Goal: Transaction & Acquisition: Purchase product/service

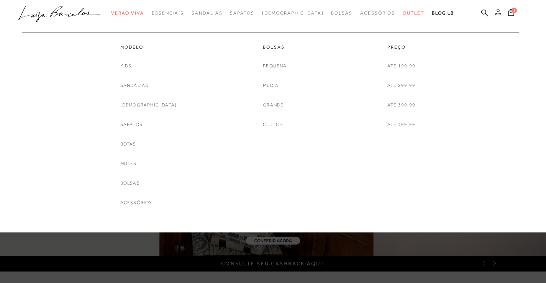
click at [403, 15] on span "Outlet" at bounding box center [413, 12] width 21 height 5
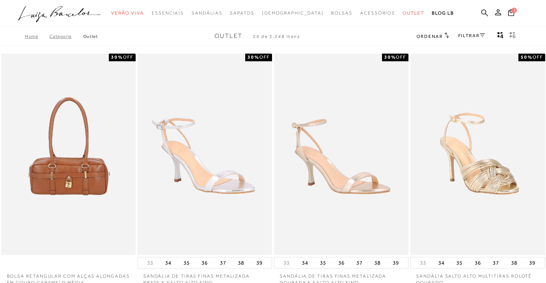
click at [446, 35] on icon at bounding box center [447, 35] width 5 height 6
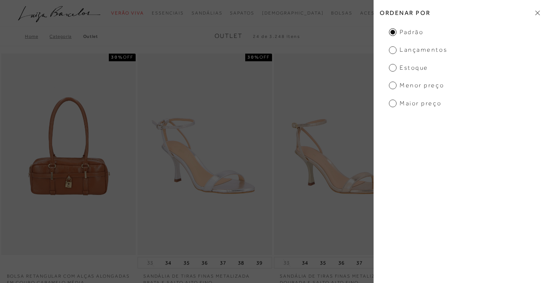
click at [393, 84] on span "Menor preço" at bounding box center [416, 85] width 55 height 8
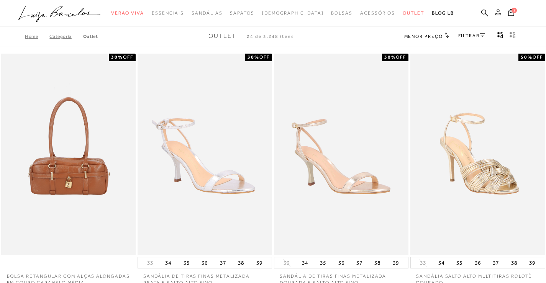
click at [478, 38] on link "FILTRAR" at bounding box center [472, 35] width 27 height 5
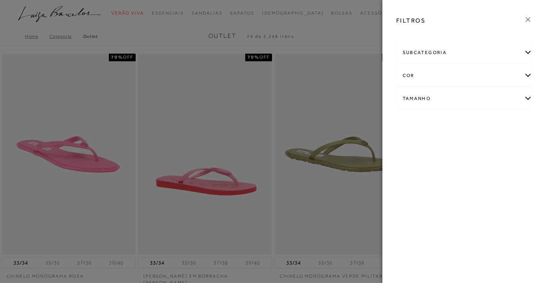
click at [459, 107] on div "Tamanho" at bounding box center [465, 99] width 136 height 20
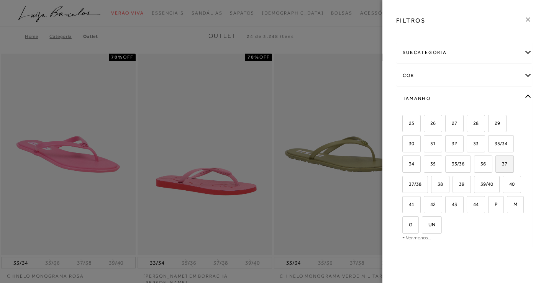
click at [509, 165] on label "37" at bounding box center [505, 164] width 18 height 16
click at [502, 165] on input "37" at bounding box center [499, 165] width 8 height 8
checkbox input "true"
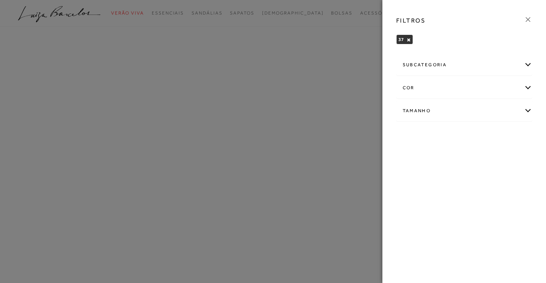
click at [532, 20] on icon at bounding box center [528, 19] width 8 height 8
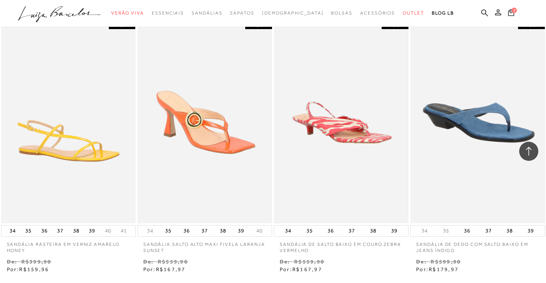
scroll to position [652, 0]
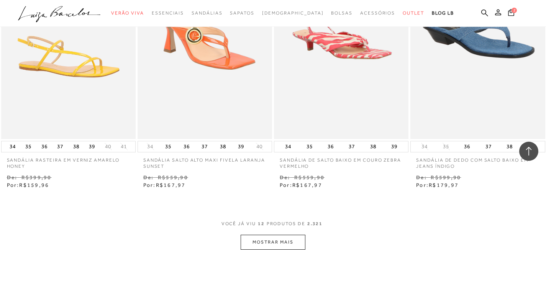
click at [281, 242] on button "MOSTRAR MAIS" at bounding box center [273, 242] width 64 height 15
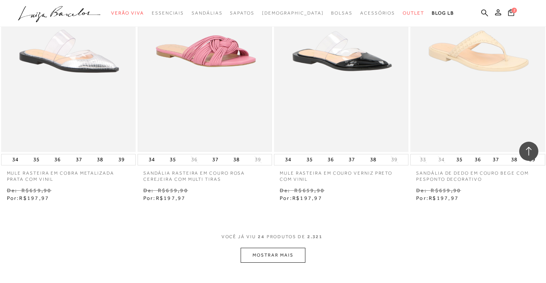
scroll to position [1534, 0]
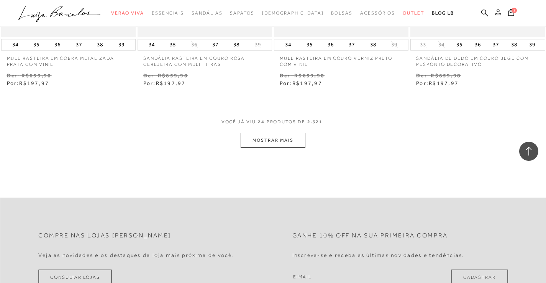
click at [278, 140] on button "MOSTRAR MAIS" at bounding box center [273, 140] width 64 height 15
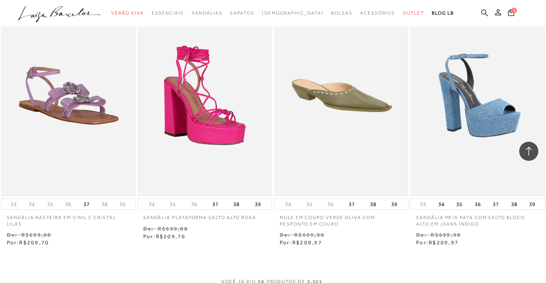
scroll to position [2224, 0]
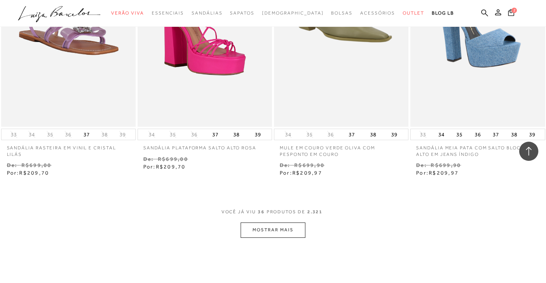
click at [267, 231] on button "MOSTRAR MAIS" at bounding box center [273, 230] width 64 height 15
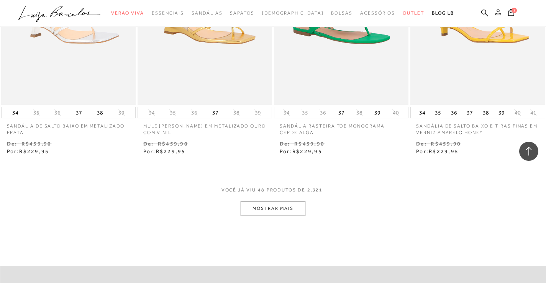
scroll to position [3030, 0]
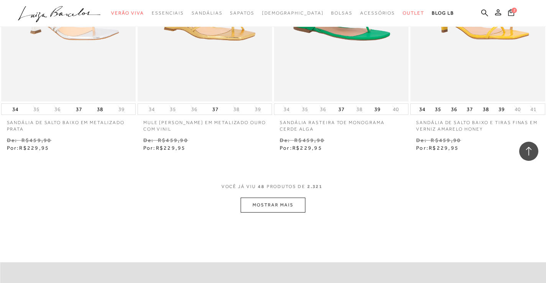
click at [273, 210] on button "MOSTRAR MAIS" at bounding box center [273, 205] width 64 height 15
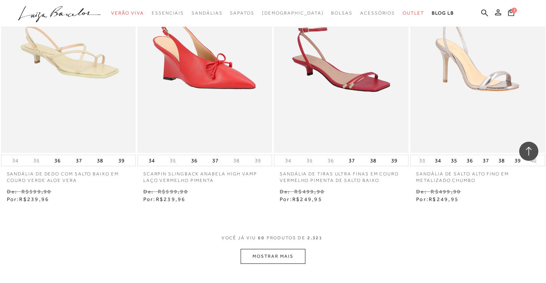
scroll to position [3873, 0]
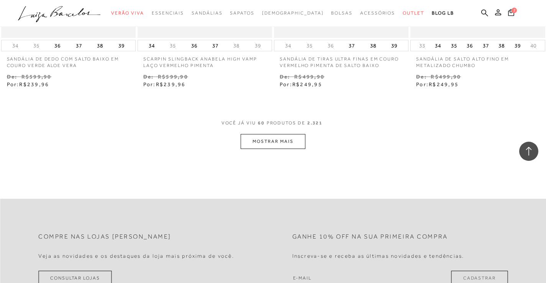
click at [287, 145] on button "MOSTRAR MAIS" at bounding box center [273, 141] width 64 height 15
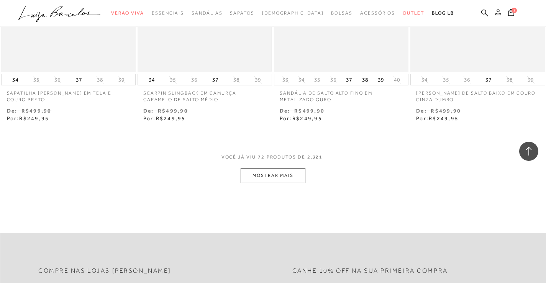
scroll to position [4679, 0]
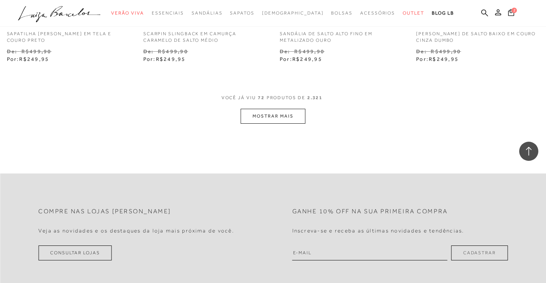
click at [274, 122] on button "MOSTRAR MAIS" at bounding box center [273, 116] width 64 height 15
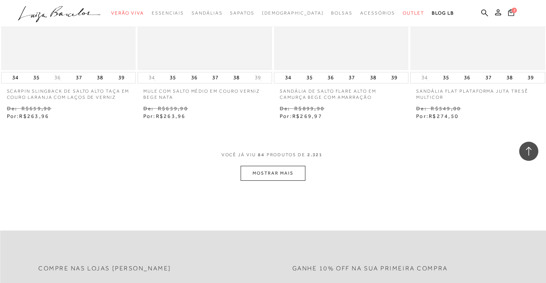
scroll to position [5446, 0]
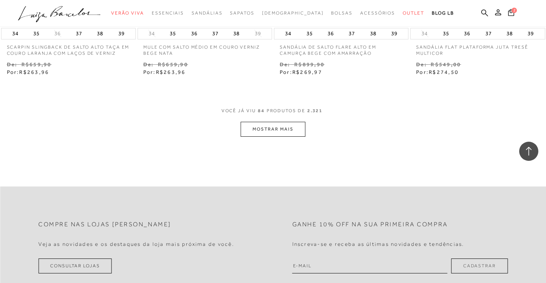
click at [263, 130] on button "MOSTRAR MAIS" at bounding box center [273, 129] width 64 height 15
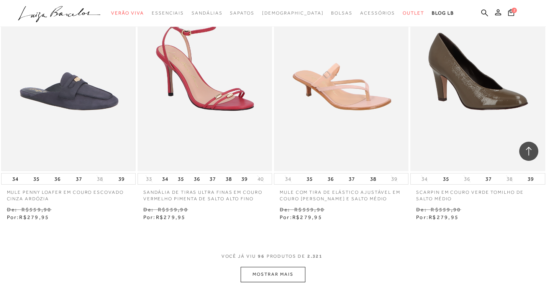
scroll to position [6174, 0]
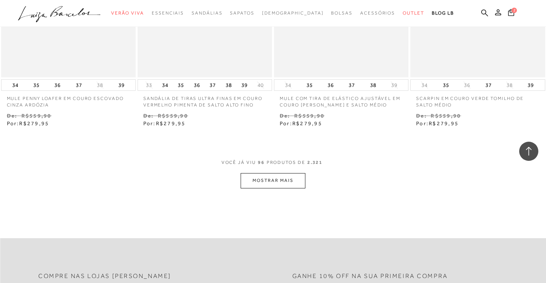
click at [296, 185] on button "MOSTRAR MAIS" at bounding box center [273, 180] width 64 height 15
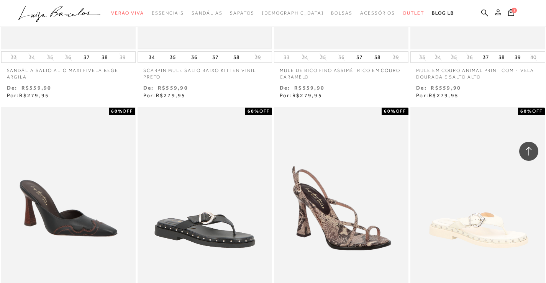
scroll to position [6481, 0]
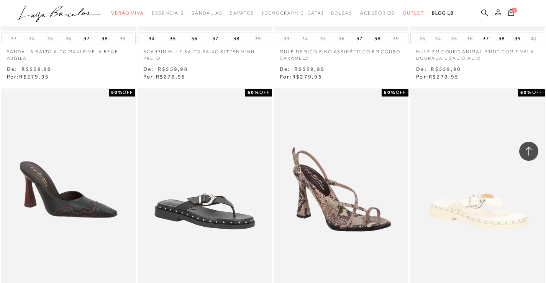
click at [512, 13] on icon at bounding box center [512, 12] width 6 height 7
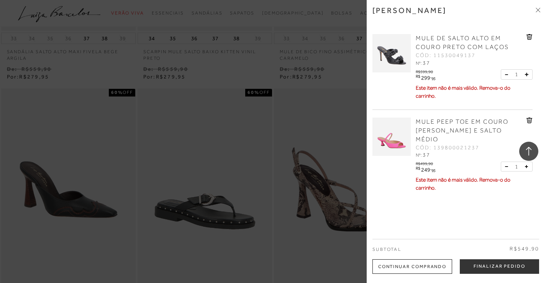
click at [530, 39] on icon at bounding box center [530, 37] width 6 height 6
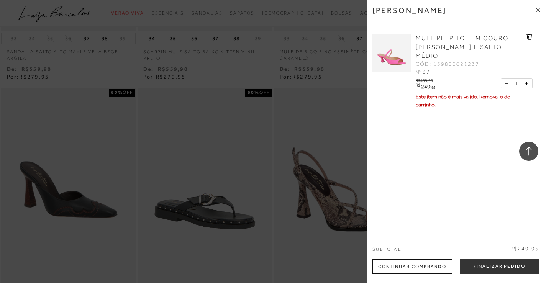
click at [530, 39] on icon at bounding box center [530, 37] width 6 height 6
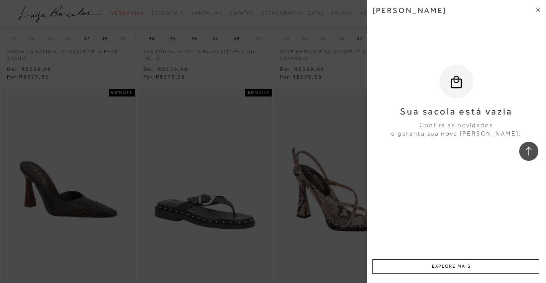
click at [538, 8] on icon at bounding box center [538, 10] width 5 height 5
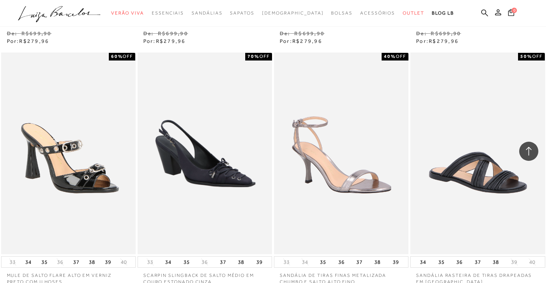
scroll to position [6826, 0]
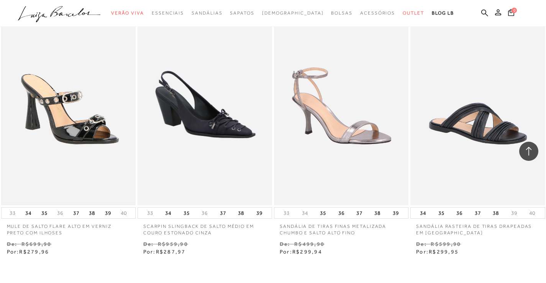
click at [61, 127] on img at bounding box center [68, 105] width 133 height 200
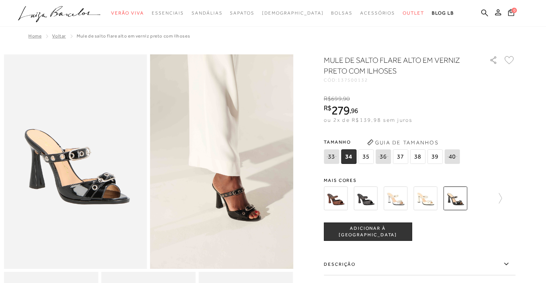
click at [403, 159] on span "37" at bounding box center [400, 157] width 15 height 15
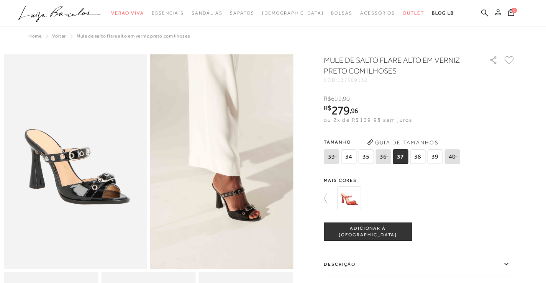
click at [349, 234] on span "ADICIONAR À [GEOGRAPHIC_DATA]" at bounding box center [367, 231] width 87 height 13
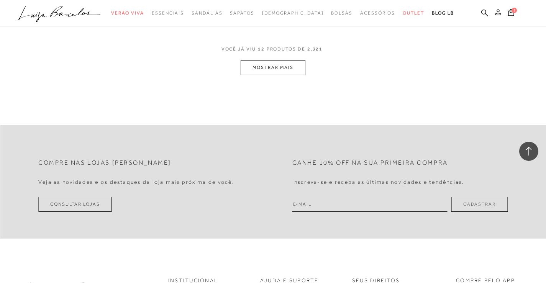
scroll to position [767, 0]
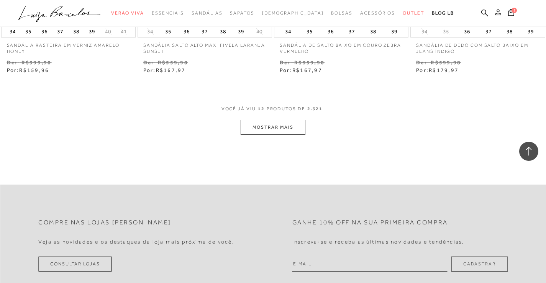
click at [290, 128] on button "MOSTRAR MAIS" at bounding box center [273, 127] width 64 height 15
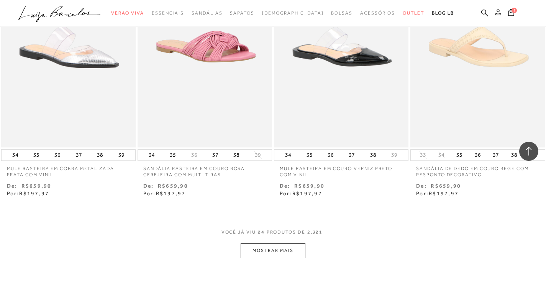
scroll to position [1457, 0]
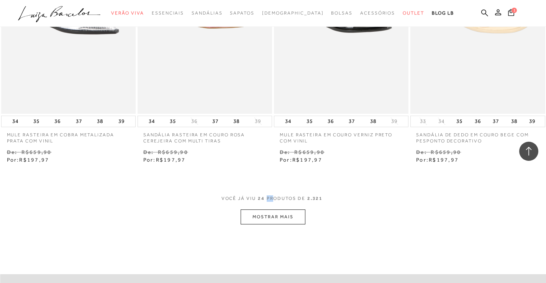
click at [271, 208] on div "VOCê JÁ VIU 24 PRODUTOS DE 2.321" at bounding box center [274, 203] width 104 height 14
click at [267, 219] on button "MOSTRAR MAIS" at bounding box center [273, 217] width 64 height 15
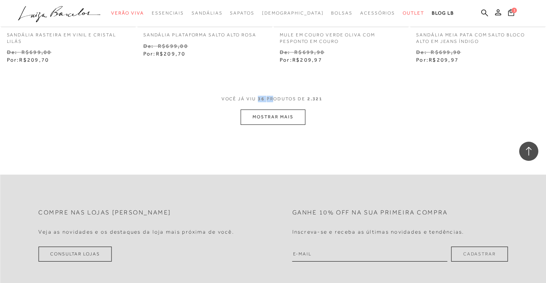
scroll to position [2378, 0]
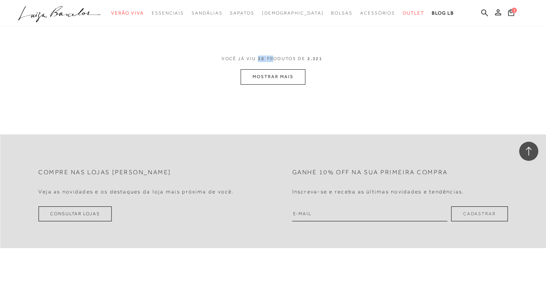
click at [275, 78] on button "MOSTRAR MAIS" at bounding box center [273, 76] width 64 height 15
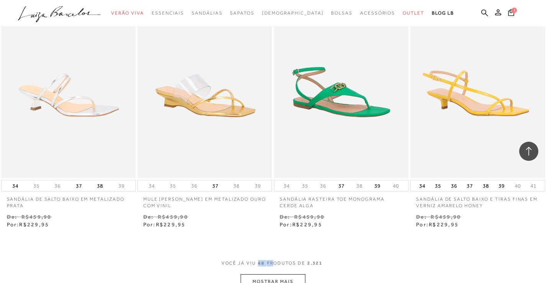
scroll to position [3068, 0]
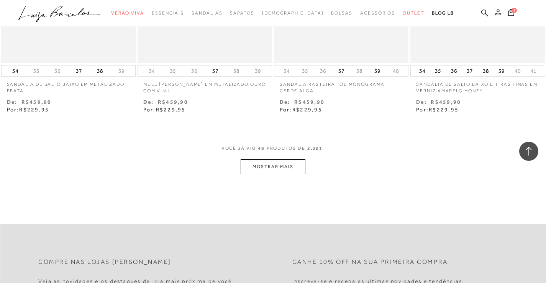
click at [288, 171] on button "MOSTRAR MAIS" at bounding box center [273, 167] width 64 height 15
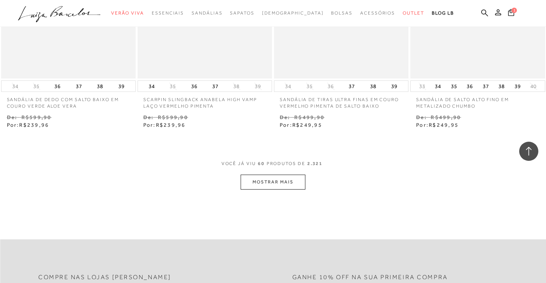
scroll to position [3912, 0]
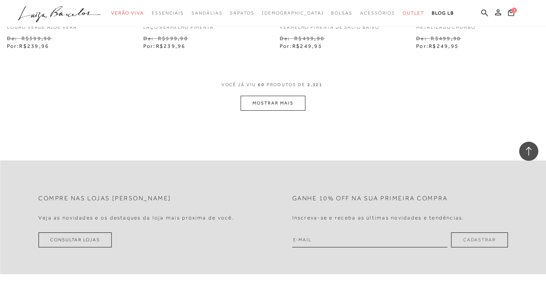
click at [270, 108] on button "MOSTRAR MAIS" at bounding box center [273, 103] width 64 height 15
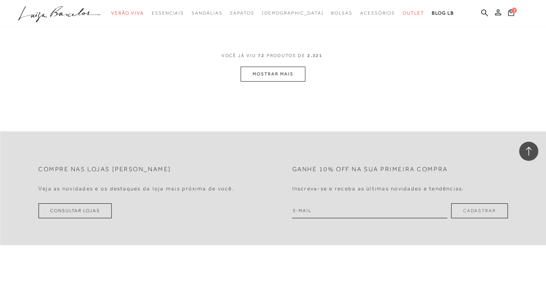
scroll to position [4794, 0]
